Goal: Task Accomplishment & Management: Manage account settings

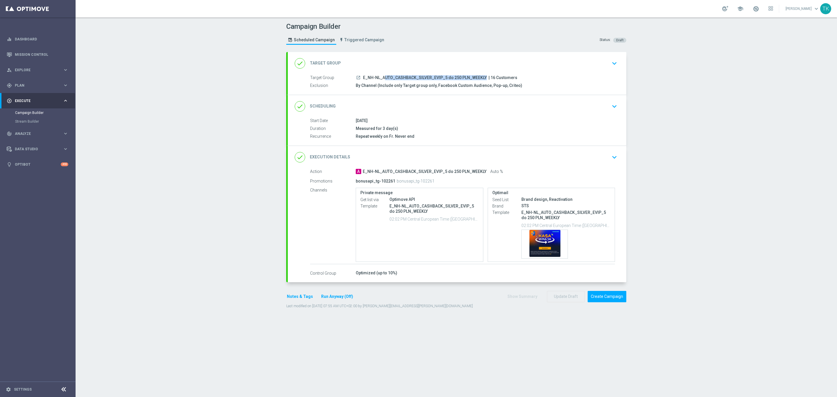
click at [405, 78] on span "E_NH-NL_AUTO_CASHBACK_SILVER_EVIP_5 do 250 PLN_WEEKLY" at bounding box center [425, 77] width 124 height 5
click at [429, 40] on div "Campaign Builder Scheduled Campaign Triggered Campaign Status: Draft" at bounding box center [456, 34] width 349 height 27
click at [402, 77] on span "E_NH-NL_AUTO_CASHBACK_GOLD_EVIP_5 do 250 PLN_WEEKLY" at bounding box center [423, 77] width 121 height 5
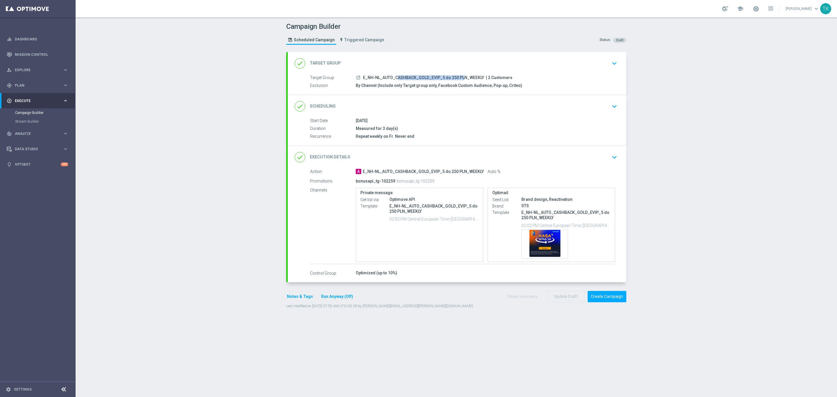
click at [402, 77] on span "E_NH-NL_AUTO_CASHBACK_GOLD_EVIP_5 do 250 PLN_WEEKLY" at bounding box center [423, 77] width 121 height 5
click at [422, 40] on div "Campaign Builder Scheduled Campaign Triggered Campaign Status: Draft" at bounding box center [456, 34] width 349 height 27
click at [539, 235] on div "Template preview" at bounding box center [545, 244] width 46 height 28
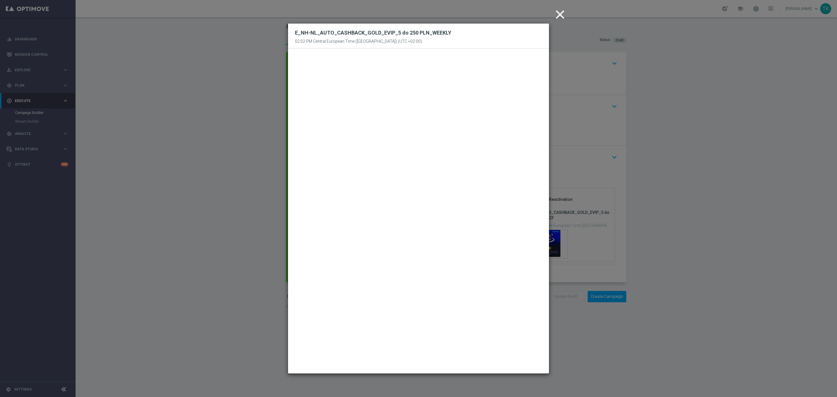
click at [558, 16] on icon "close" at bounding box center [560, 14] width 15 height 15
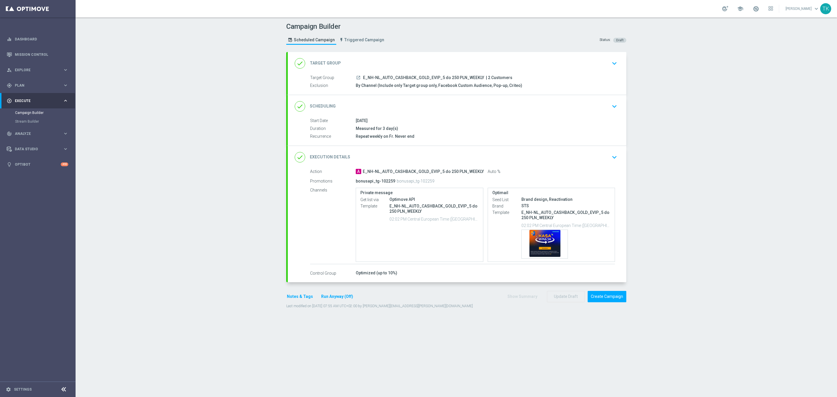
click at [288, 300] on button "Notes & Tags" at bounding box center [299, 296] width 27 height 7
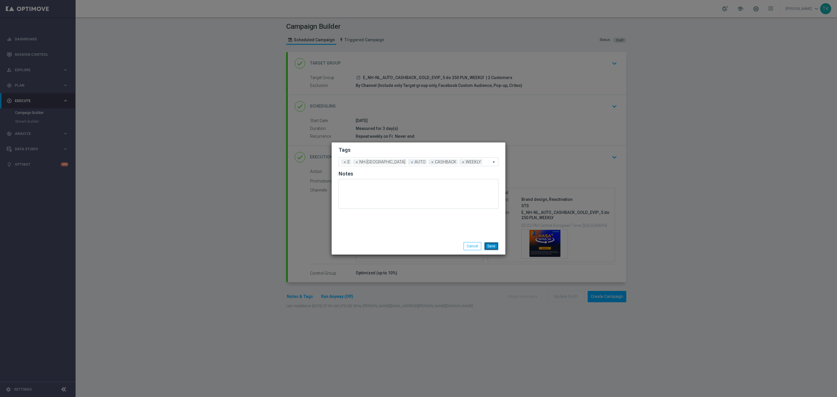
click at [489, 246] on button "Save" at bounding box center [491, 246] width 14 height 8
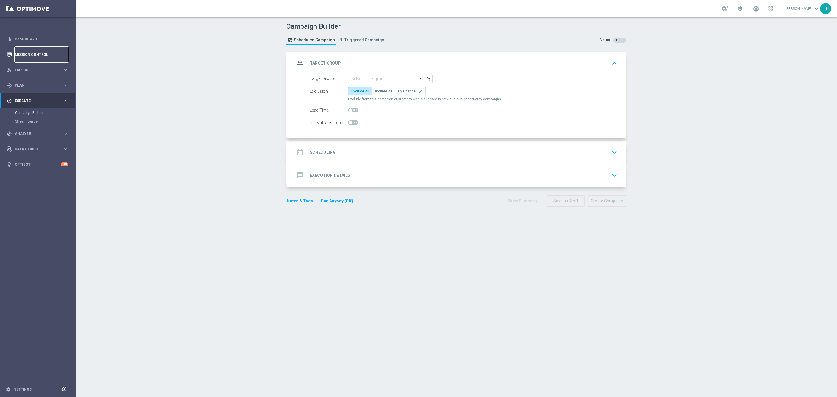
drag, startPoint x: 238, startPoint y: 0, endPoint x: 20, endPoint y: 55, distance: 224.8
click at [20, 55] on link "Mission Control" at bounding box center [41, 54] width 53 height 15
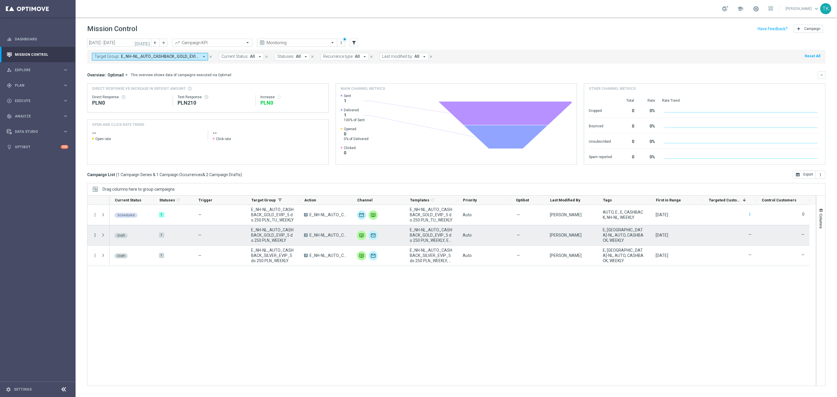
click at [95, 237] on icon "more_vert" at bounding box center [94, 235] width 5 height 5
click at [110, 257] on span "Edit" at bounding box center [110, 258] width 6 height 4
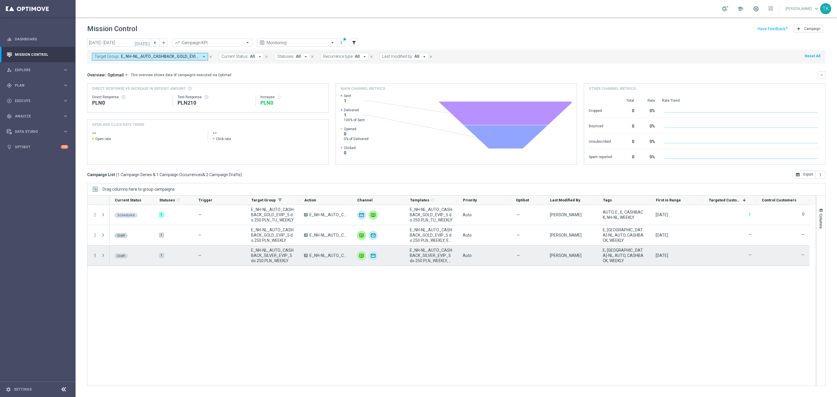
click at [94, 256] on icon "more_vert" at bounding box center [94, 255] width 5 height 5
click at [122, 280] on div "Edit" at bounding box center [134, 278] width 54 height 4
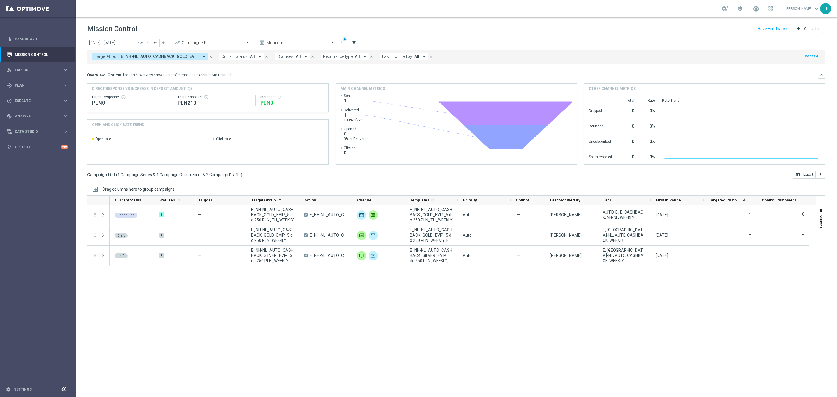
click at [153, 58] on span "E_NH-NL_AUTO_CASHBACK_GOLD_EVIP_5 do 250 PLN_TU_WEEKLY, E_NH-NL_AUTO_CASHBACK_G…" at bounding box center [160, 56] width 78 height 5
click at [0, 0] on div "Clear" at bounding box center [0, 0] width 0 height 0
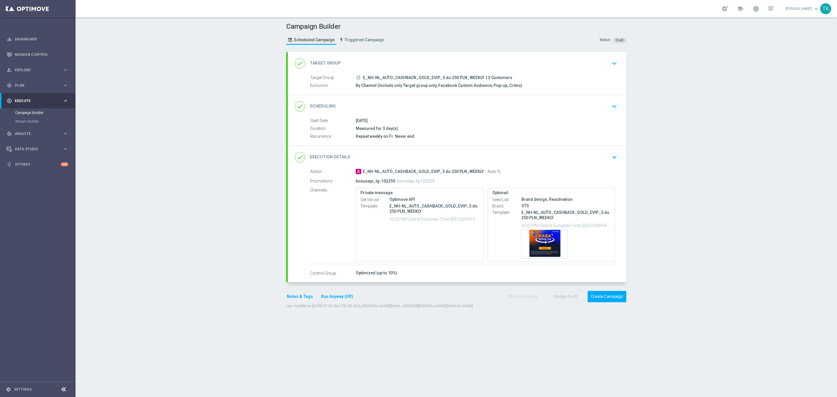
click at [424, 77] on span "E_NH-NL_AUTO_CASHBACK_GOLD_EVIP_5 do 250 PLN_WEEKLY" at bounding box center [423, 77] width 121 height 5
copy div "E_NH-NL_AUTO_CASHBACK_GOLD_EVIP_5 do 250 PLN_WEEKLY"
click at [440, 44] on div "Campaign Builder Scheduled Campaign Triggered Campaign Status: Draft" at bounding box center [456, 34] width 349 height 27
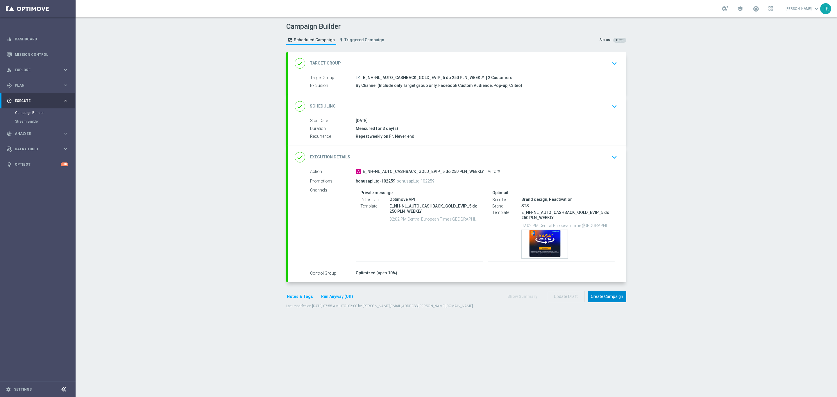
click at [598, 297] on button "Create Campaign" at bounding box center [607, 296] width 39 height 11
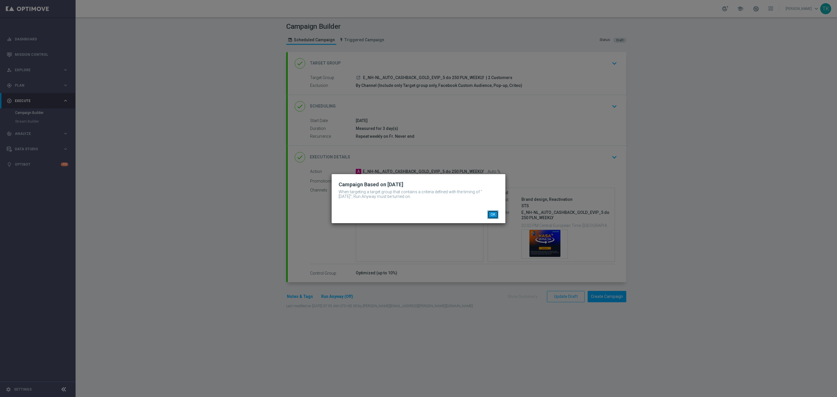
click at [492, 211] on button "OK" at bounding box center [492, 214] width 11 height 8
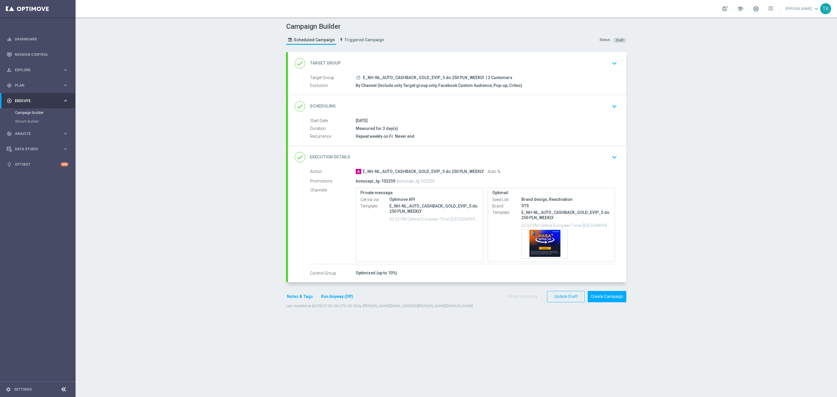
click at [337, 298] on button "Run Anyway (Off)" at bounding box center [337, 296] width 33 height 7
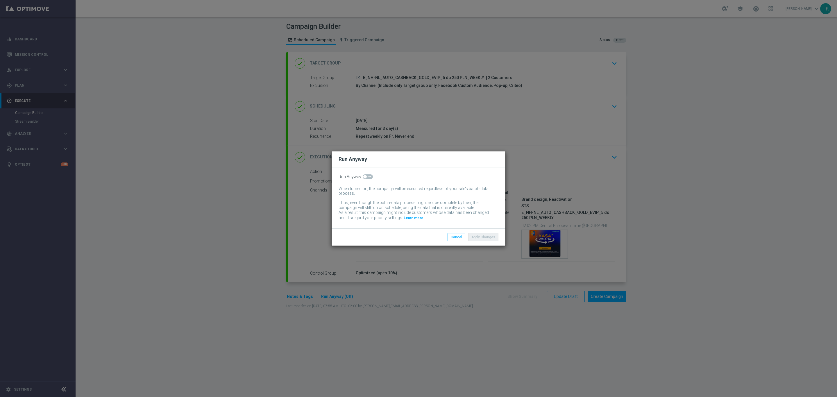
click at [371, 174] on div "Run Anyway When turned on, the campaign will be executed regardless of your sit…" at bounding box center [419, 197] width 174 height 61
click at [369, 177] on span at bounding box center [368, 176] width 10 height 5
click at [369, 177] on input "checkbox" at bounding box center [368, 176] width 10 height 5
checkbox input "true"
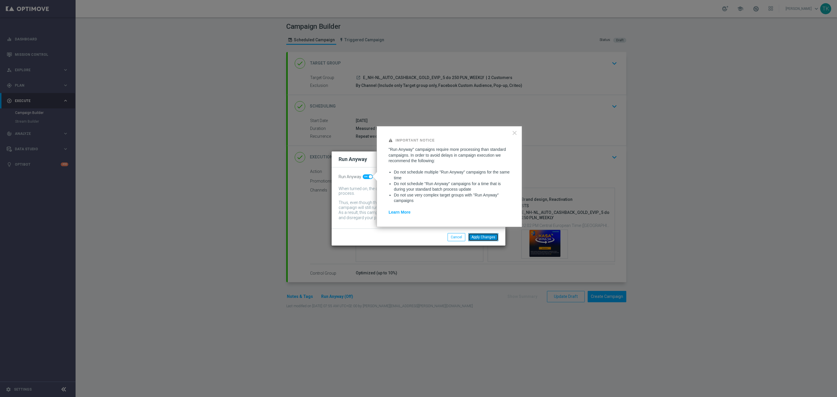
click at [482, 238] on button "Apply Changes" at bounding box center [483, 237] width 30 height 8
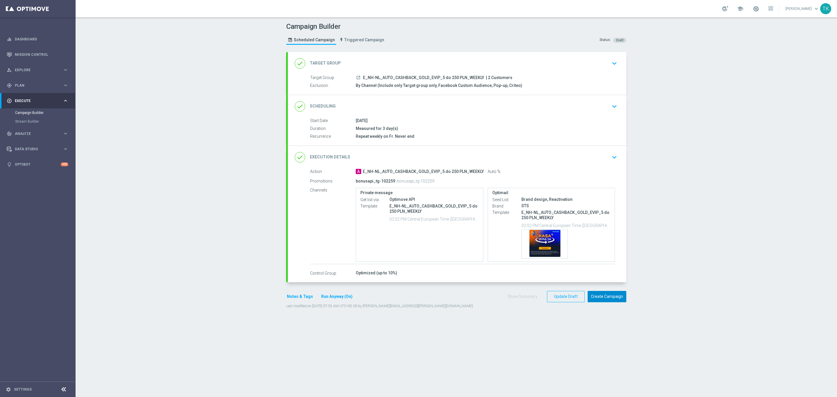
click at [594, 298] on button "Create Campaign" at bounding box center [607, 296] width 39 height 11
click at [408, 80] on span "E_NH-NL_AUTO_CASHBACK_SILVER_EVIP_5 do 250 PLN_WEEKLY" at bounding box center [425, 77] width 124 height 5
click at [409, 76] on span "E_NH-NL_AUTO_CASHBACK_SILVER_EVIP_5 do 250 PLN_WEEKLY" at bounding box center [425, 77] width 124 height 5
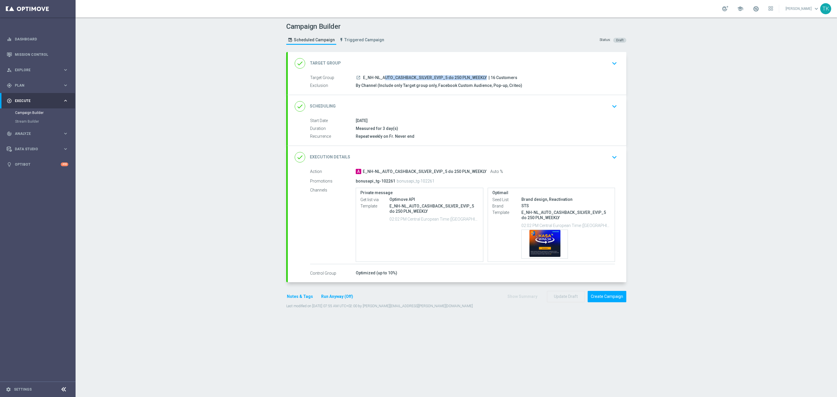
copy div "E_NH-NL_AUTO_CASHBACK_SILVER_EVIP_5 do 250 PLN_WEEKLY"
click at [427, 44] on div "Campaign Builder Scheduled Campaign Triggered Campaign Status: Draft" at bounding box center [456, 34] width 349 height 27
click at [332, 298] on button "Run Anyway (Off)" at bounding box center [337, 296] width 33 height 7
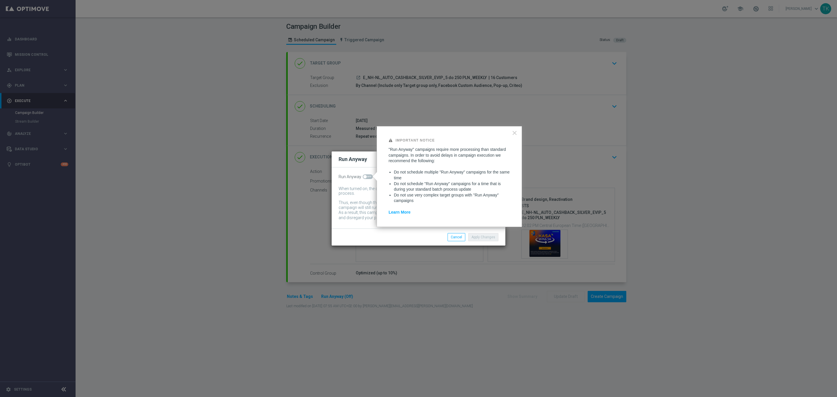
click at [368, 175] on span at bounding box center [368, 176] width 10 height 5
click at [368, 175] on input "checkbox" at bounding box center [368, 176] width 10 height 5
checkbox input "true"
click at [480, 238] on button "Apply Changes" at bounding box center [483, 237] width 30 height 8
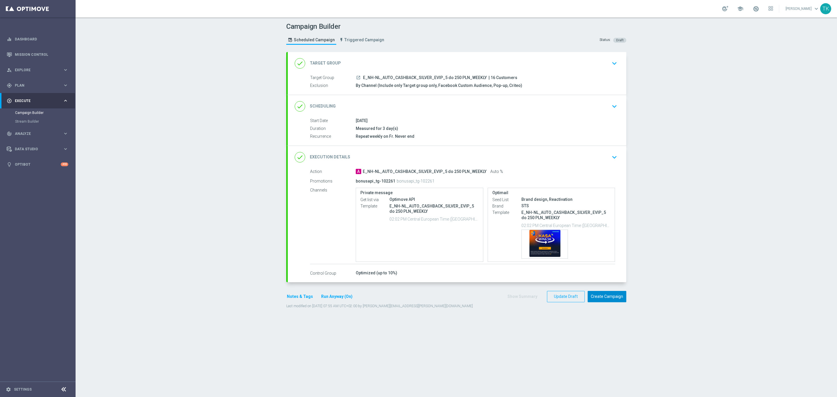
click at [603, 301] on button "Create Campaign" at bounding box center [607, 296] width 39 height 11
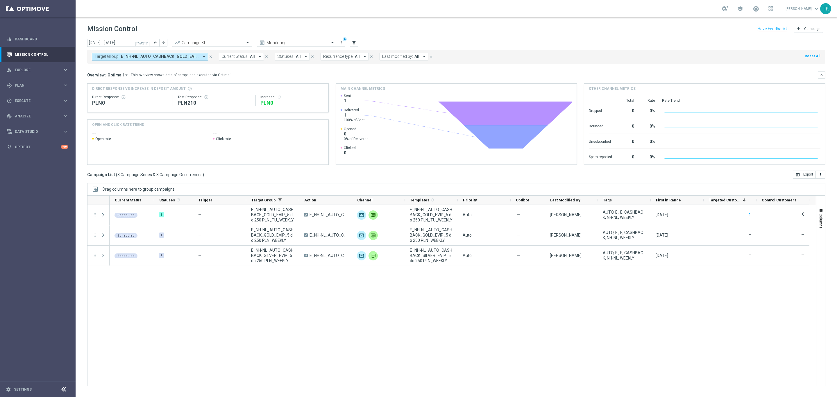
click at [166, 56] on span "E_NH-NL_AUTO_CASHBACK_GOLD_EVIP_5 do 250 PLN_TU_WEEKLY, E_NH-NL_AUTO_CASHBACK_G…" at bounding box center [160, 56] width 78 height 5
click at [0, 0] on div "Clear" at bounding box center [0, 0] width 0 height 0
